Goal: Check status: Check status

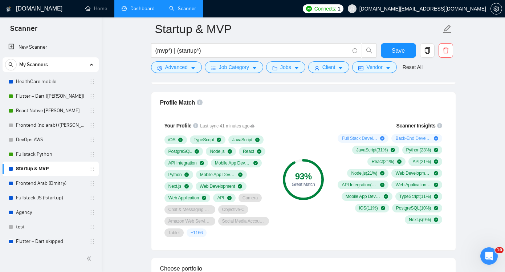
click at [145, 8] on link "Dashboard" at bounding box center [138, 8] width 33 height 6
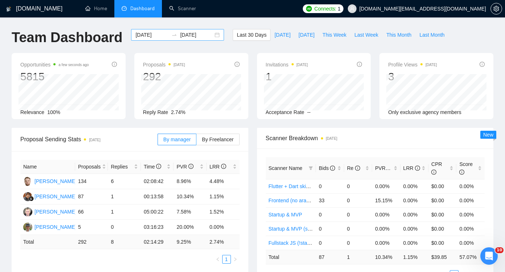
click at [212, 35] on div "[DATE] [DATE]" at bounding box center [177, 35] width 93 height 12
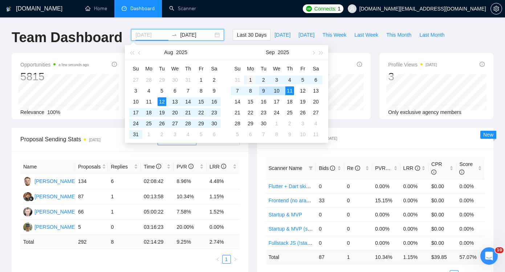
type input "[DATE]"
click at [249, 81] on div "1" at bounding box center [250, 79] width 9 height 9
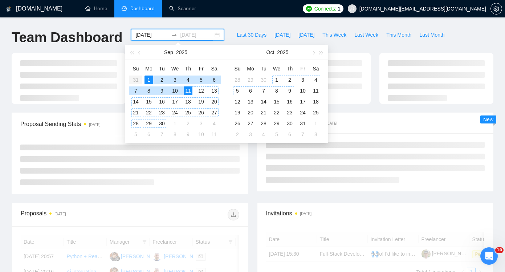
type input "[DATE]"
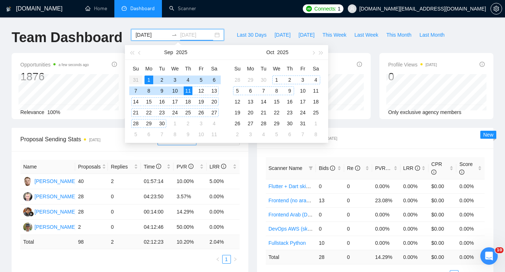
click at [290, 91] on div "9" at bounding box center [289, 90] width 9 height 9
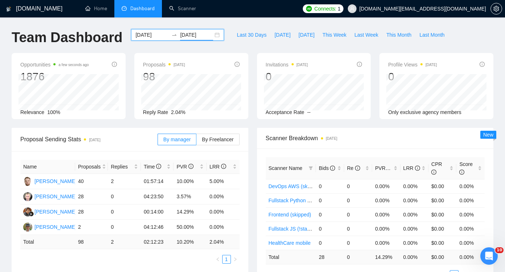
click at [212, 36] on div "[DATE] [DATE]" at bounding box center [177, 35] width 93 height 12
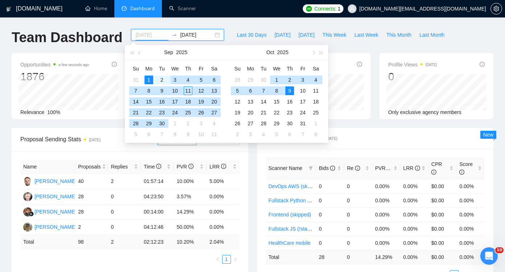
type input "[DATE]"
click at [148, 80] on div "1" at bounding box center [148, 79] width 9 height 9
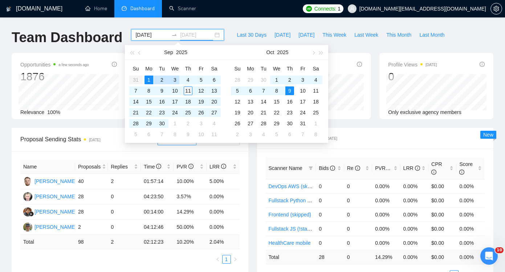
type input "[DATE]"
click at [189, 89] on div "11" at bounding box center [188, 90] width 9 height 9
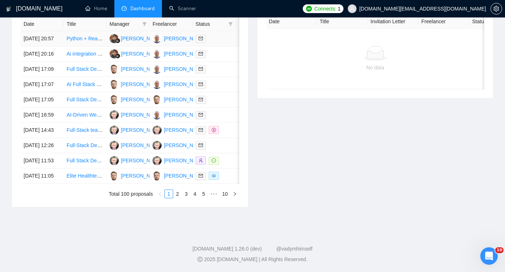
scroll to position [380, 0]
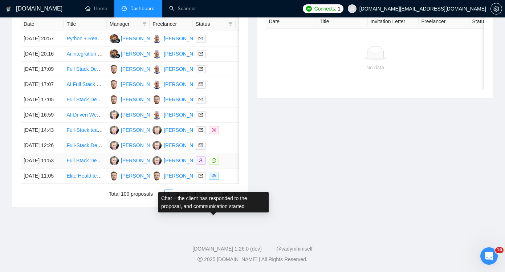
click at [214, 158] on icon "message" at bounding box center [214, 160] width 4 height 4
